Goal: Task Accomplishment & Management: Manage account settings

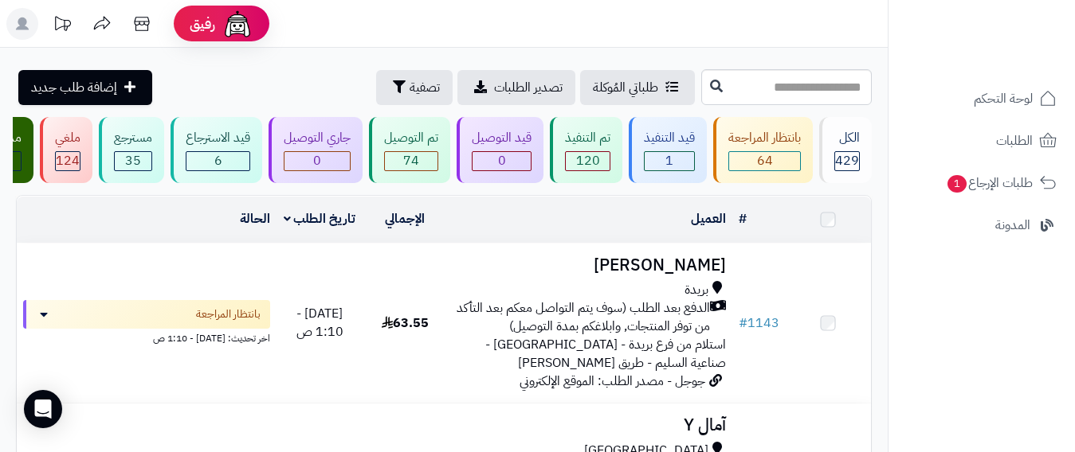
scroll to position [239, 0]
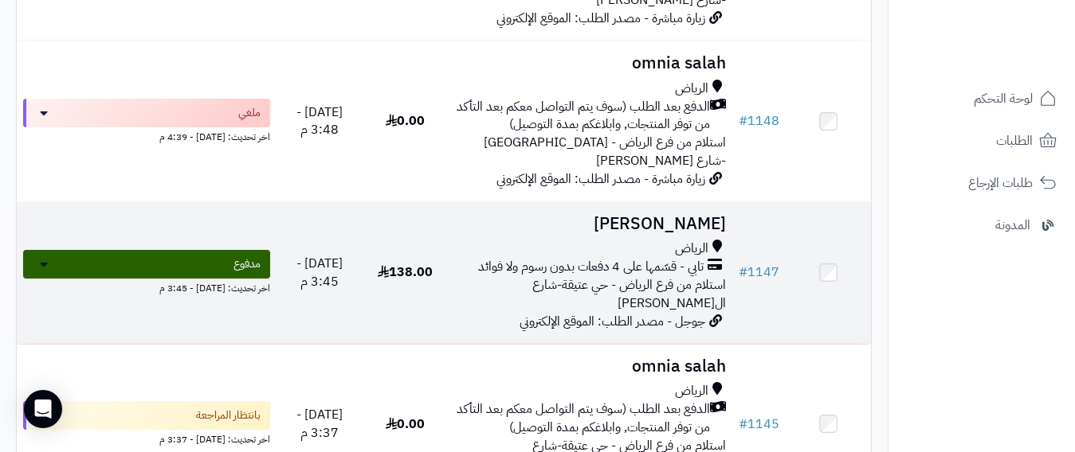
scroll to position [1036, 0]
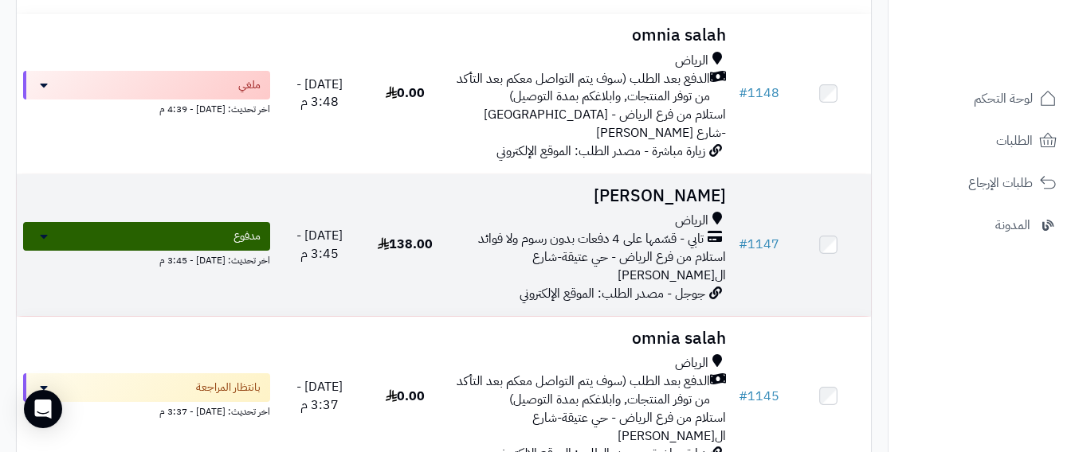
click at [587, 274] on span "استلام من فرع الرياض - حي عتيقة-شارع ال[PERSON_NAME]" at bounding box center [629, 266] width 194 height 37
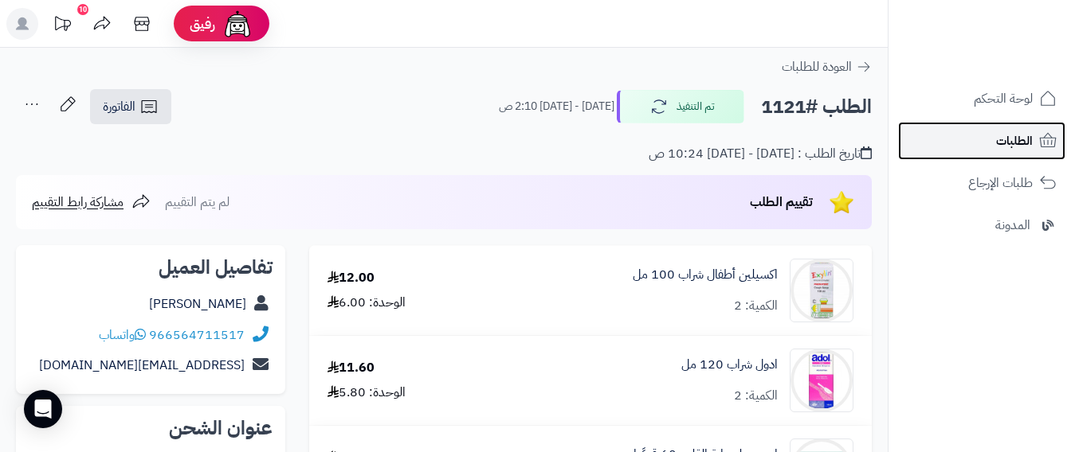
click at [1009, 145] on span "الطلبات" at bounding box center [1014, 141] width 37 height 22
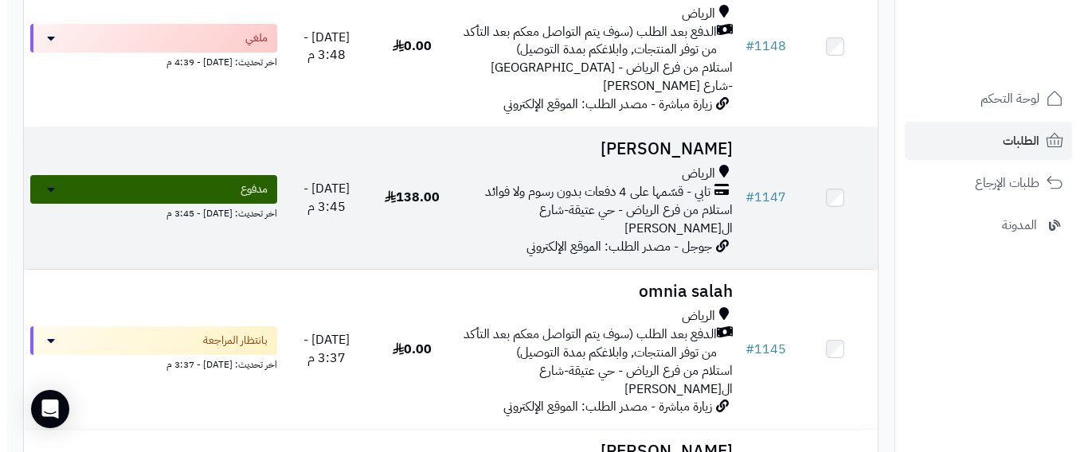
scroll to position [1115, 0]
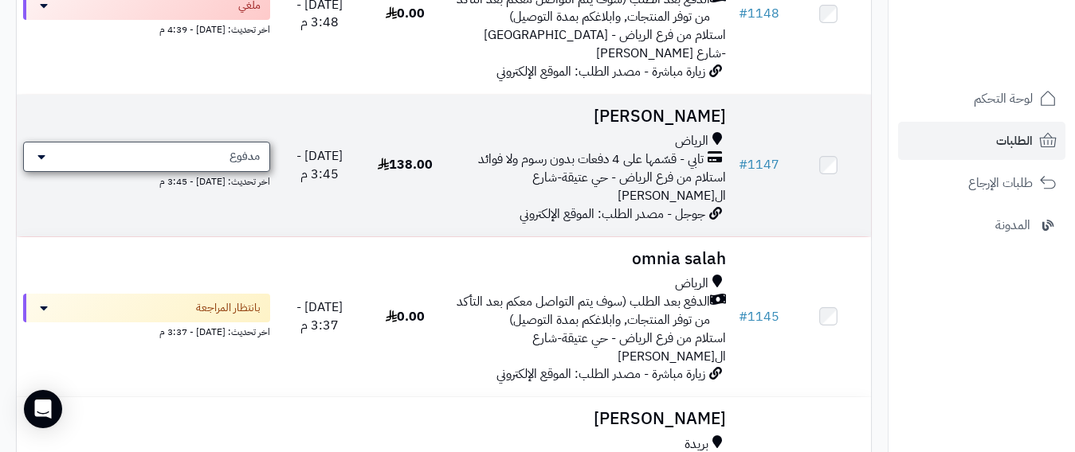
click at [45, 165] on div "مدفوع" at bounding box center [146, 157] width 247 height 30
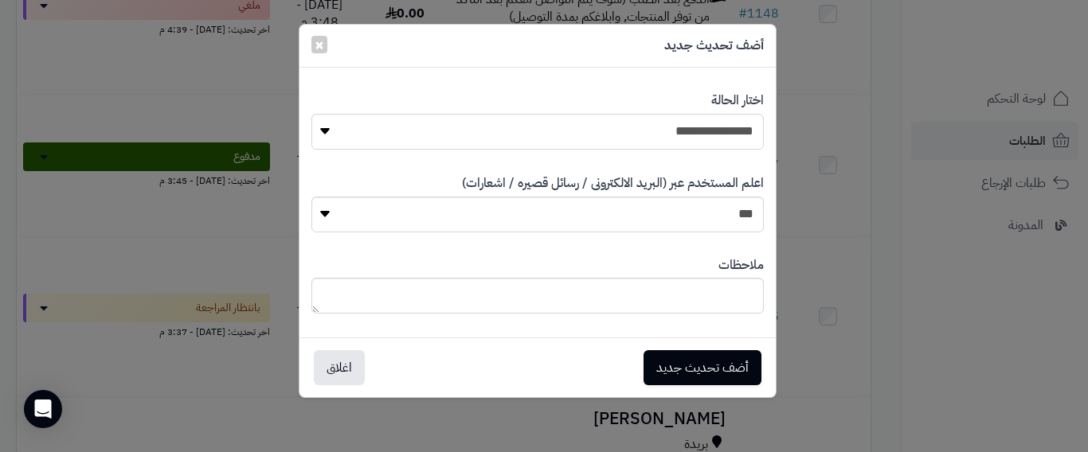
click at [323, 133] on select "**********" at bounding box center [537, 132] width 452 height 36
select select "*"
click at [311, 114] on select "**********" at bounding box center [537, 132] width 452 height 36
click at [695, 367] on button "أضف تحديث جديد" at bounding box center [703, 367] width 118 height 35
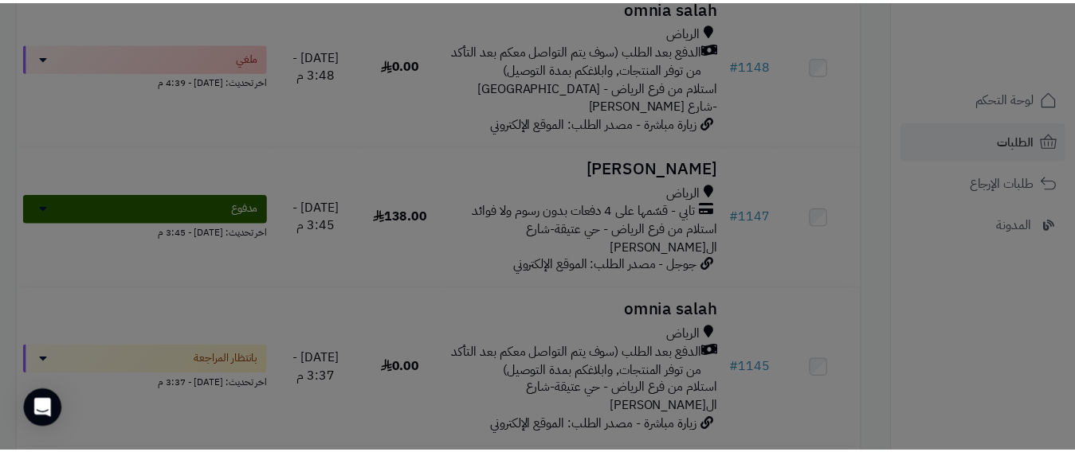
scroll to position [1166, 0]
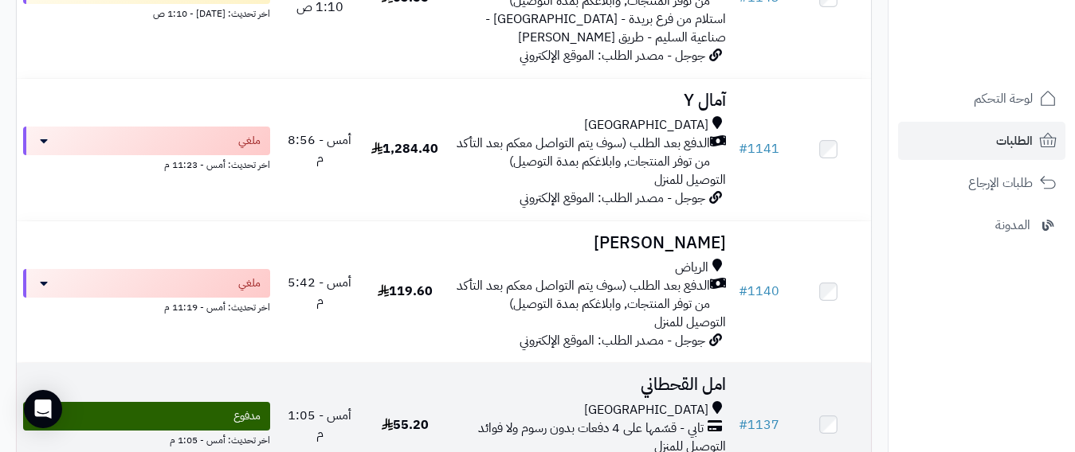
scroll to position [1593, 0]
